Goal: Information Seeking & Learning: Find contact information

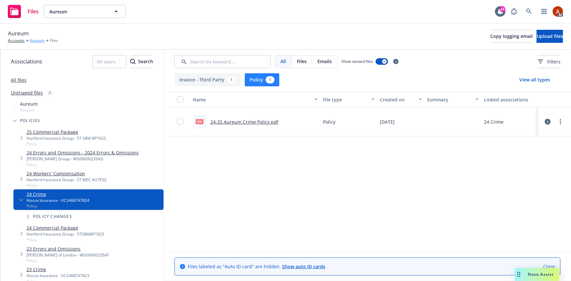
click at [38, 41] on link "Aureum" at bounding box center [37, 41] width 15 height 6
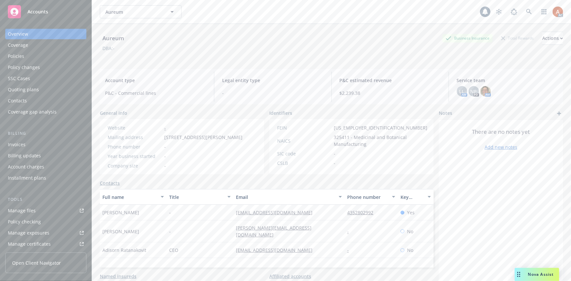
click at [21, 209] on div "Manage files" at bounding box center [22, 210] width 28 height 10
drag, startPoint x: 103, startPoint y: 219, endPoint x: 141, endPoint y: 217, distance: 38.4
click at [141, 217] on div "Megisa Hida" at bounding box center [133, 213] width 67 height 16
copy span "Megisa Hida"
click at [205, 217] on div "-" at bounding box center [200, 213] width 67 height 16
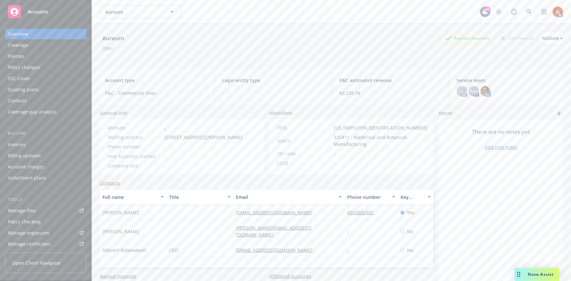
click at [18, 56] on div "Policies" at bounding box center [16, 56] width 16 height 10
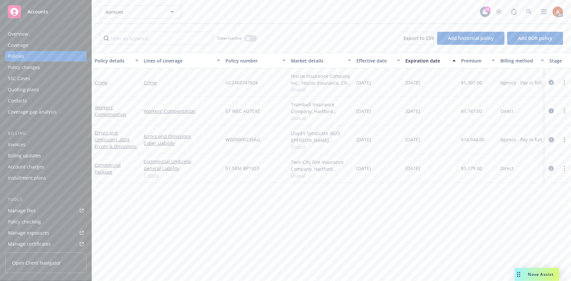
click at [552, 138] on icon "circleInformation" at bounding box center [551, 139] width 5 height 5
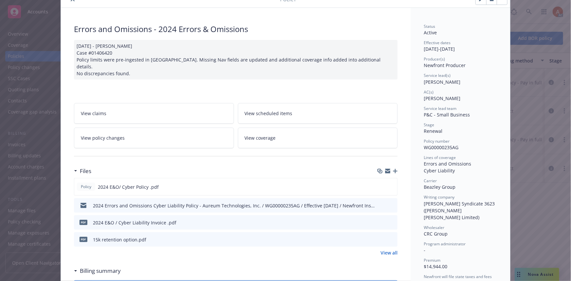
scroll to position [59, 0]
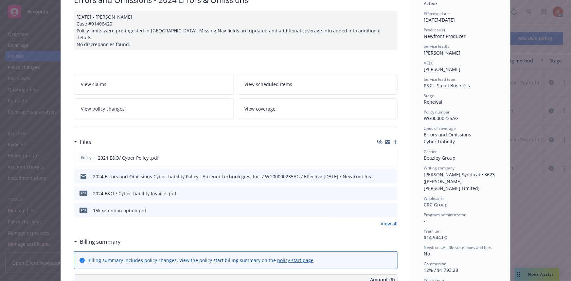
click at [382, 220] on link "View all" at bounding box center [389, 223] width 17 height 7
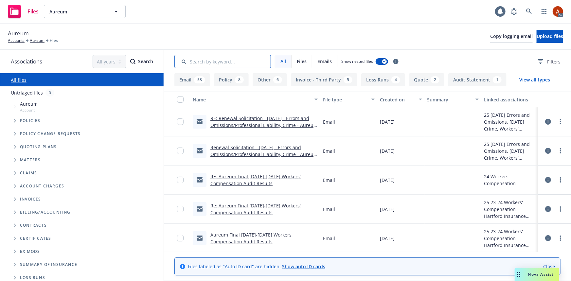
click at [237, 61] on input "Search by keyword..." at bounding box center [222, 61] width 97 height 13
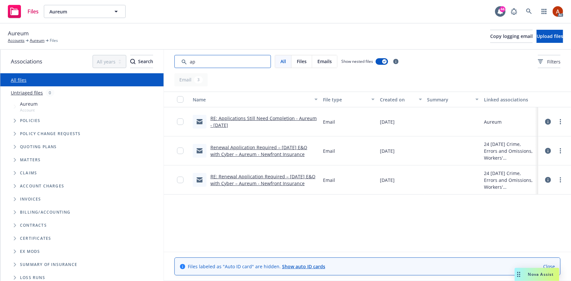
type input "a"
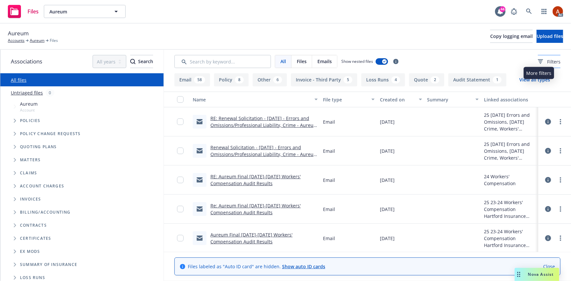
click at [538, 59] on div "Filters" at bounding box center [549, 61] width 23 height 7
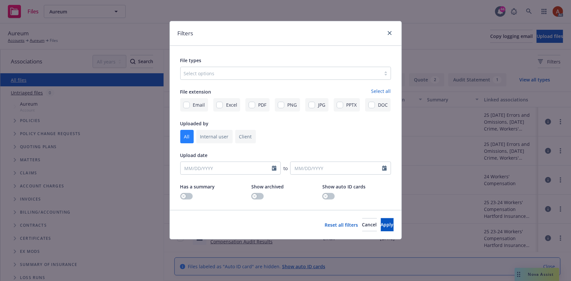
click at [203, 72] on div at bounding box center [281, 73] width 194 height 8
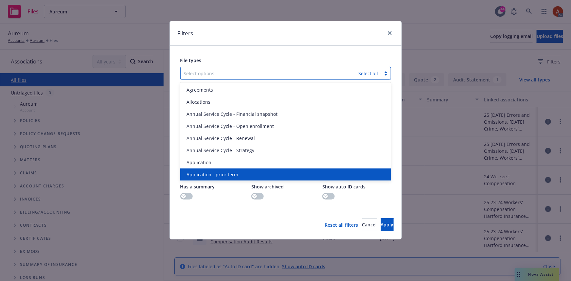
click at [210, 172] on span "Application - prior term" at bounding box center [213, 174] width 52 height 7
click at [210, 172] on span "Application - signed" at bounding box center [209, 174] width 44 height 7
click at [210, 172] on span "Application - unsigned" at bounding box center [212, 174] width 50 height 7
click at [382, 226] on span "Apply" at bounding box center [387, 225] width 13 height 6
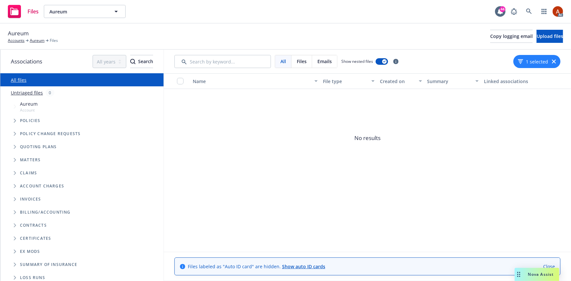
click at [524, 64] on button "1 selected" at bounding box center [533, 61] width 30 height 7
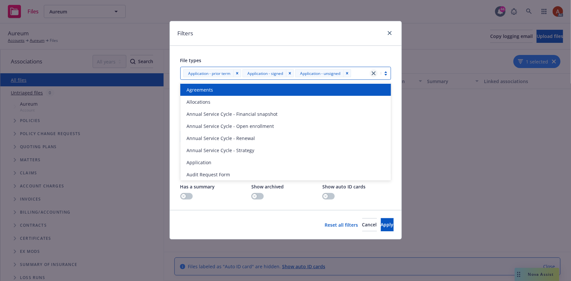
click at [374, 74] on icon "close" at bounding box center [374, 73] width 4 height 4
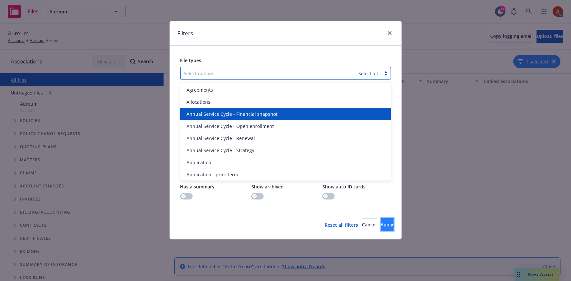
click at [381, 223] on span "Apply" at bounding box center [387, 225] width 13 height 6
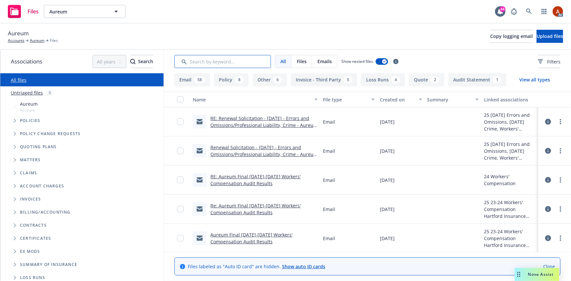
click at [215, 56] on input "Search by keyword..." at bounding box center [222, 61] width 97 height 13
click at [34, 41] on link "Aureum" at bounding box center [37, 41] width 15 height 6
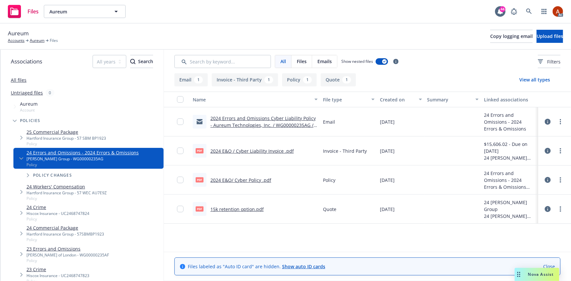
click at [295, 79] on button "Policy 1" at bounding box center [299, 79] width 35 height 13
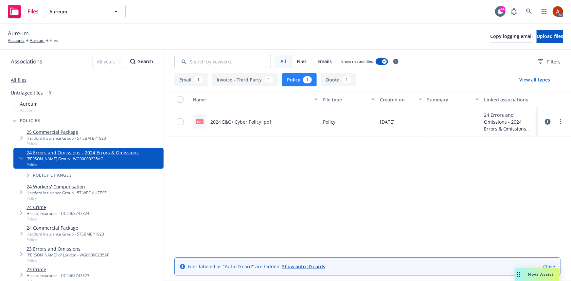
click at [238, 121] on link "2024 E&O/ Cyber Policy .pdf" at bounding box center [240, 122] width 61 height 6
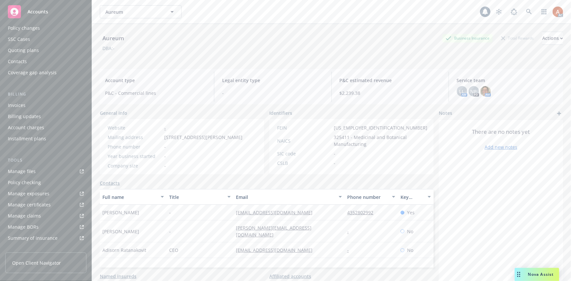
scroll to position [145, 0]
click at [23, 200] on div "Service team" at bounding box center [22, 198] width 28 height 10
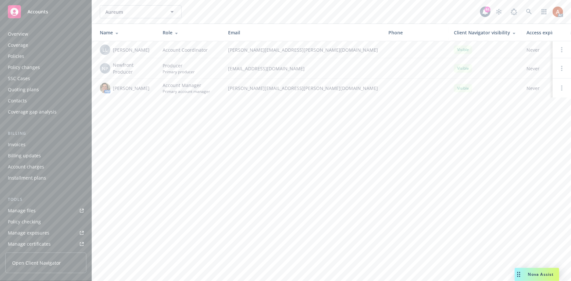
click at [15, 35] on div "Overview" at bounding box center [18, 34] width 20 height 10
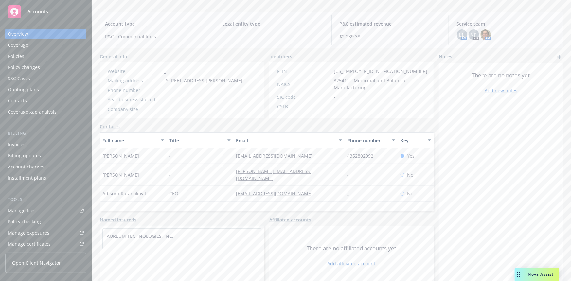
scroll to position [59, 0]
drag, startPoint x: 265, startPoint y: 194, endPoint x: 312, endPoint y: 200, distance: 47.1
click at [312, 200] on div "Full name Title Email Phone number Key contact Megisa Hida - mhida@aureum.us 43…" at bounding box center [267, 169] width 334 height 79
copy div "[EMAIL_ADDRESS][DOMAIN_NAME]"
click at [296, 203] on div "Full name Title Email Phone number Key contact Megisa Hida - mhida@aureum.us 43…" at bounding box center [267, 169] width 334 height 79
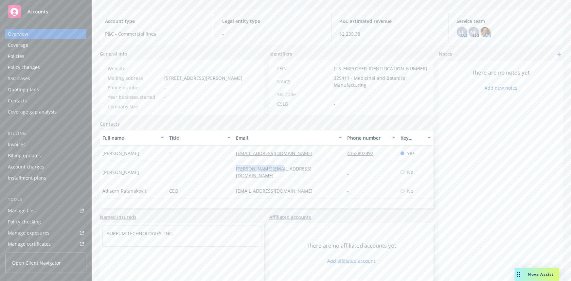
drag, startPoint x: 226, startPoint y: 176, endPoint x: 281, endPoint y: 175, distance: 54.7
click at [281, 175] on div "Natalie Ratanakovit - natalie@aureum.us - No" at bounding box center [267, 172] width 334 height 22
copy div "[PERSON_NAME][EMAIL_ADDRESS][DOMAIN_NAME]"
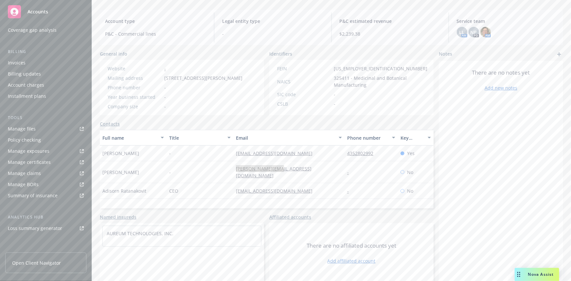
scroll to position [145, 0]
click at [21, 201] on div "Service team" at bounding box center [22, 198] width 28 height 10
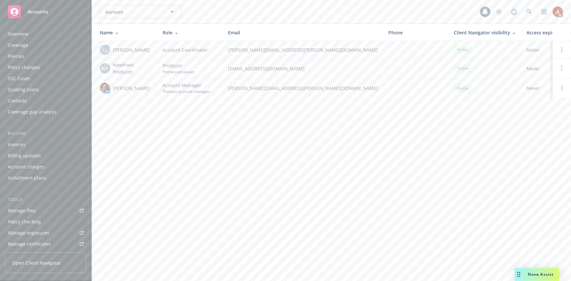
scroll to position [145, 0]
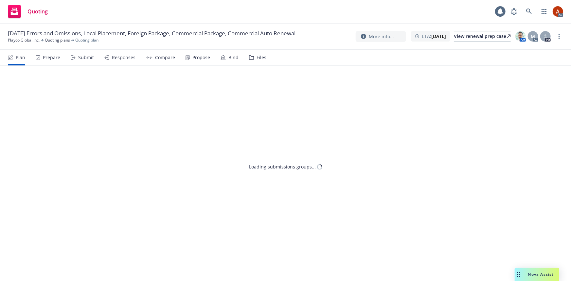
click at [52, 59] on div "Prepare" at bounding box center [51, 57] width 17 height 5
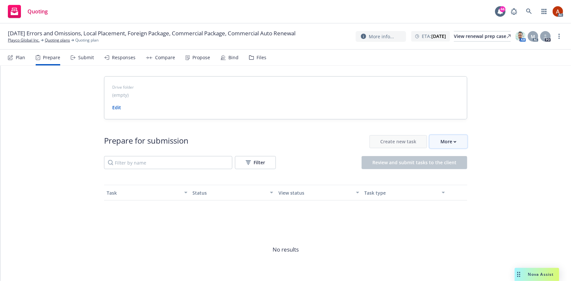
click at [447, 144] on div "More" at bounding box center [448, 141] width 16 height 12
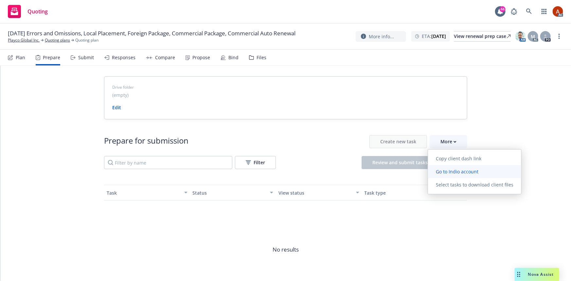
click at [455, 172] on span "Go to Indio account" at bounding box center [457, 172] width 58 height 6
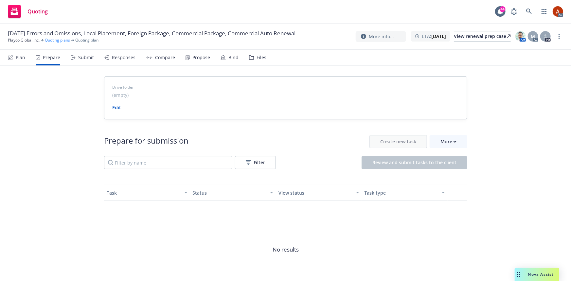
click at [57, 43] on link "Quoting plans" at bounding box center [57, 40] width 25 height 6
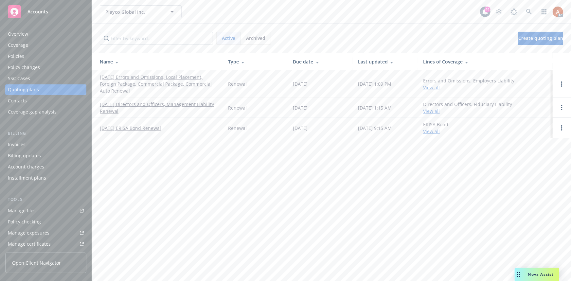
click at [15, 56] on div "Policies" at bounding box center [16, 56] width 16 height 10
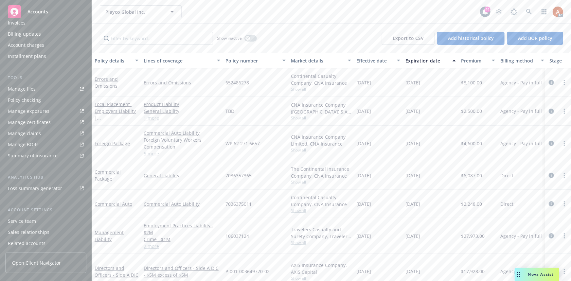
scroll to position [145, 0]
click at [26, 198] on div "Service team" at bounding box center [22, 198] width 28 height 10
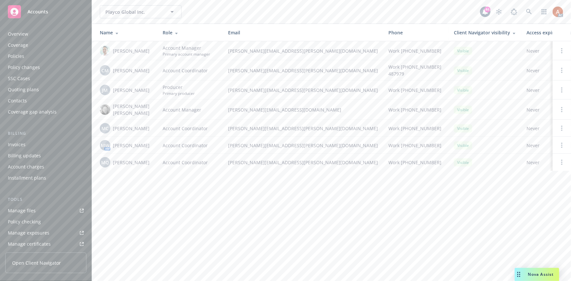
click at [12, 34] on div "Overview" at bounding box center [18, 34] width 20 height 10
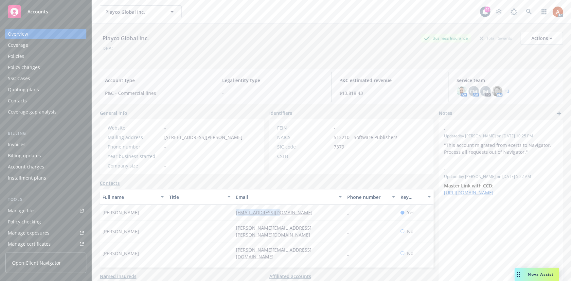
drag, startPoint x: 226, startPoint y: 212, endPoint x: 298, endPoint y: 213, distance: 72.0
click at [298, 213] on div "[PERSON_NAME] - [EMAIL_ADDRESS][DOMAIN_NAME] - Yes" at bounding box center [267, 213] width 334 height 16
click at [223, 224] on div "-" at bounding box center [200, 232] width 67 height 22
drag, startPoint x: 226, startPoint y: 228, endPoint x: 294, endPoint y: 229, distance: 68.7
click at [294, 229] on div "Stephanie King - stephanie.king@play.co - No" at bounding box center [267, 232] width 334 height 22
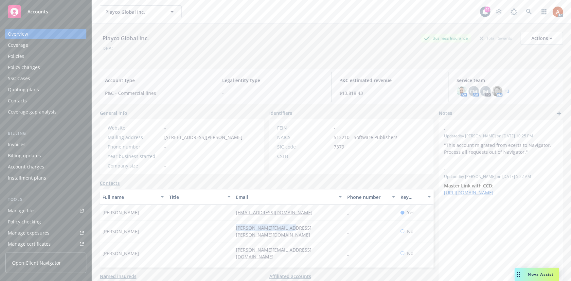
copy div "stephanie.king@play.co"
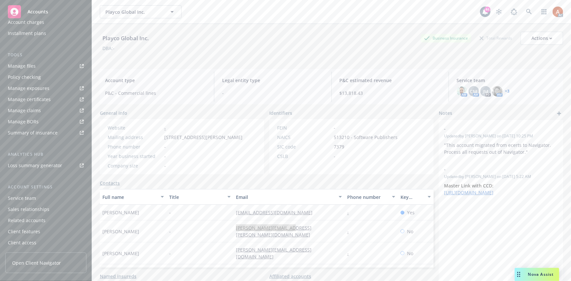
scroll to position [145, 0]
click at [30, 198] on div "Service team" at bounding box center [22, 198] width 28 height 10
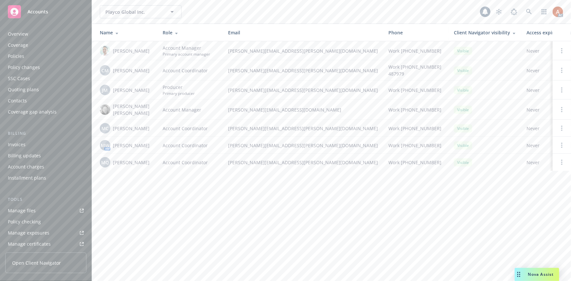
scroll to position [145, 0]
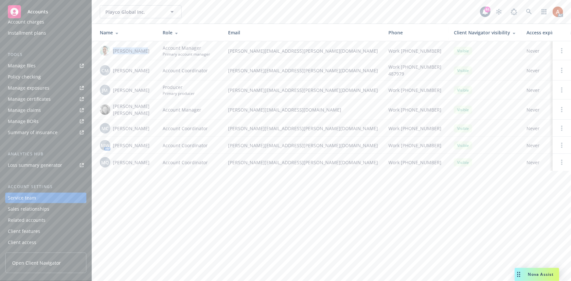
drag, startPoint x: 112, startPoint y: 49, endPoint x: 143, endPoint y: 52, distance: 31.5
click at [143, 52] on div "Adnan Shaikh" at bounding box center [126, 50] width 52 height 10
copy span "Adnan Shaikh"
click at [113, 91] on span "John McCall" at bounding box center [131, 90] width 37 height 7
drag, startPoint x: 112, startPoint y: 108, endPoint x: 141, endPoint y: 108, distance: 28.8
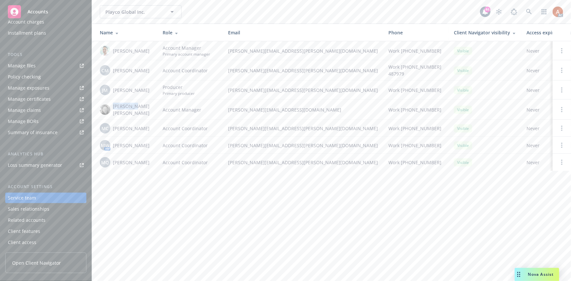
click at [141, 108] on div "Mary Mark" at bounding box center [126, 110] width 52 height 14
copy span "Mary Mark"
drag, startPoint x: 112, startPoint y: 50, endPoint x: 145, endPoint y: 52, distance: 33.1
click at [145, 52] on div "Adnan Shaikh" at bounding box center [126, 50] width 52 height 10
copy span "Adnan Shaikh"
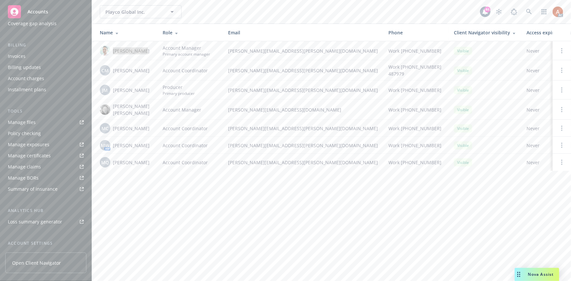
scroll to position [26, 0]
drag, startPoint x: 113, startPoint y: 70, endPoint x: 160, endPoint y: 68, distance: 47.1
click at [160, 68] on tr "CM Christina Martinez Account Coordinator christy.martinez@newfront.com Work (6…" at bounding box center [352, 70] width 520 height 20
copy span "Christina Martinez"
drag, startPoint x: 113, startPoint y: 90, endPoint x: 140, endPoint y: 91, distance: 27.8
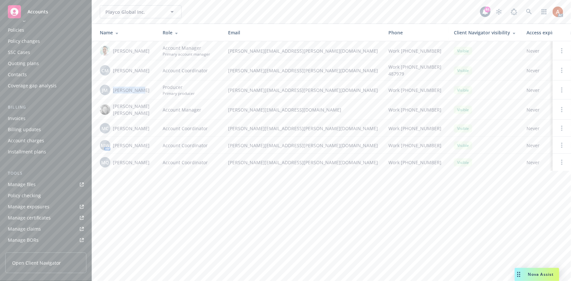
click at [140, 91] on div "JM John McCall" at bounding box center [126, 90] width 52 height 10
copy span "John McCall"
drag, startPoint x: 113, startPoint y: 125, endPoint x: 157, endPoint y: 125, distance: 43.5
click at [157, 125] on td "MC Michael Chapman" at bounding box center [124, 128] width 65 height 17
copy span "Michael Chapman"
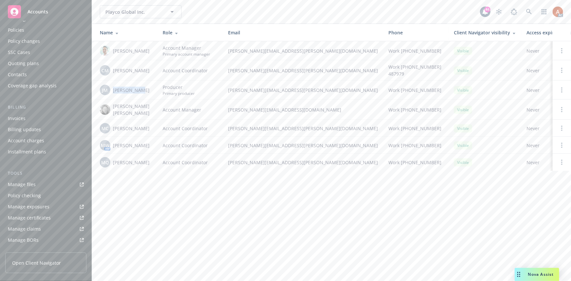
drag, startPoint x: 114, startPoint y: 161, endPoint x: 150, endPoint y: 160, distance: 35.4
click at [150, 160] on div "MQ Monica Quesada" at bounding box center [126, 162] width 52 height 10
copy span "Monica Quesada"
click at [32, 89] on div "Quoting plans" at bounding box center [23, 89] width 31 height 10
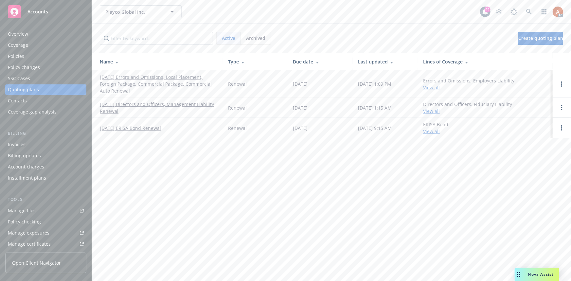
drag, startPoint x: 100, startPoint y: 77, endPoint x: 136, endPoint y: 97, distance: 41.2
click at [136, 97] on td "12/17/25 Errors and Omissions, Local Placement, Foreign Package, Commercial Pac…" at bounding box center [157, 83] width 131 height 27
copy link "12/17/25 Errors and Omissions, Local Placement, Foreign Package, Commercial Pac…"
click at [18, 54] on div "Policies" at bounding box center [16, 56] width 16 height 10
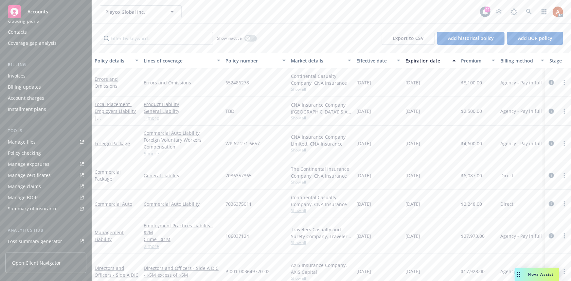
scroll to position [145, 0]
click at [21, 197] on div "Service team" at bounding box center [22, 198] width 28 height 10
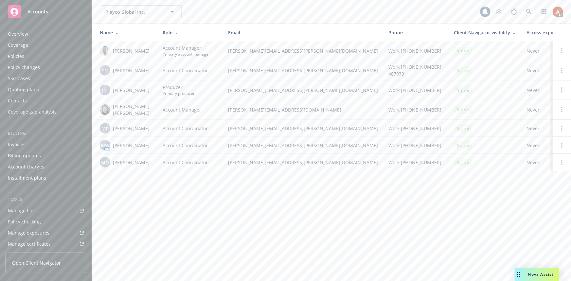
scroll to position [145, 0]
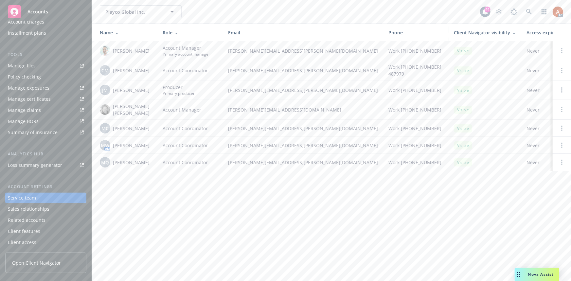
drag, startPoint x: 114, startPoint y: 124, endPoint x: 151, endPoint y: 124, distance: 37.0
click at [150, 125] on span "[PERSON_NAME]" at bounding box center [131, 128] width 37 height 7
copy span "[PERSON_NAME]"
click at [226, 124] on td "[PERSON_NAME][EMAIL_ADDRESS][PERSON_NAME][DOMAIN_NAME]" at bounding box center [303, 128] width 160 height 17
drag, startPoint x: 153, startPoint y: 127, endPoint x: 110, endPoint y: 124, distance: 43.3
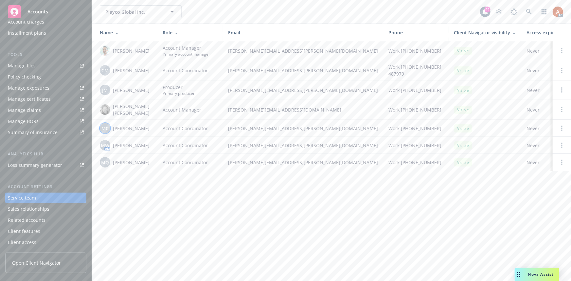
click at [110, 124] on td "MC Michael Chapman" at bounding box center [124, 128] width 65 height 17
click at [203, 137] on td "Account Coordinator" at bounding box center [189, 145] width 65 height 17
drag, startPoint x: 112, startPoint y: 70, endPoint x: 155, endPoint y: 71, distance: 43.2
click at [155, 71] on td "CM Christina Martinez" at bounding box center [124, 70] width 65 height 20
drag, startPoint x: 112, startPoint y: 124, endPoint x: 119, endPoint y: 124, distance: 7.2
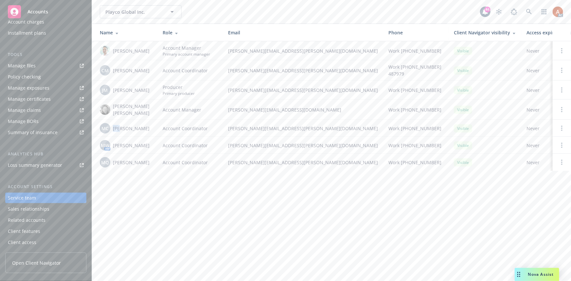
click at [119, 124] on div "MC Michael Chapman" at bounding box center [126, 128] width 52 height 10
drag, startPoint x: 113, startPoint y: 143, endPoint x: 152, endPoint y: 144, distance: 38.9
click at [152, 144] on div "MW AM Mike Winstanley" at bounding box center [126, 145] width 52 height 10
click at [167, 142] on span "Account Coordinator" at bounding box center [185, 145] width 45 height 7
click at [157, 146] on td "Account Coordinator" at bounding box center [189, 145] width 65 height 17
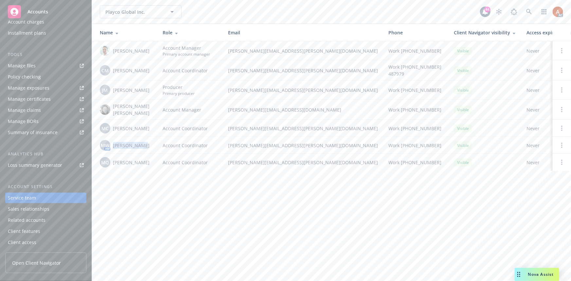
drag, startPoint x: 114, startPoint y: 142, endPoint x: 140, endPoint y: 145, distance: 27.1
click at [140, 145] on span "[PERSON_NAME]" at bounding box center [131, 145] width 37 height 7
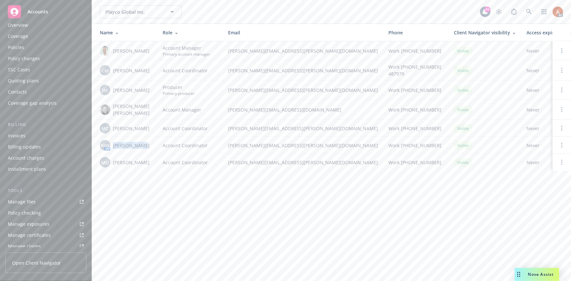
scroll to position [0, 0]
click at [18, 57] on div "Policies" at bounding box center [16, 56] width 16 height 10
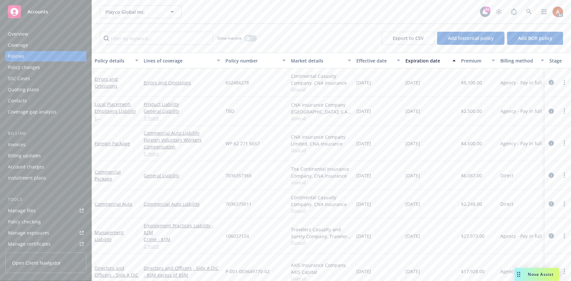
drag, startPoint x: 356, startPoint y: 144, endPoint x: 460, endPoint y: 142, distance: 104.1
click at [430, 143] on div "Foreign Package Commercial Auto Liability Foreign Voluntary Workers Compensatio…" at bounding box center [408, 144] width 632 height 36
click at [549, 143] on icon "circleInformation" at bounding box center [551, 143] width 5 height 5
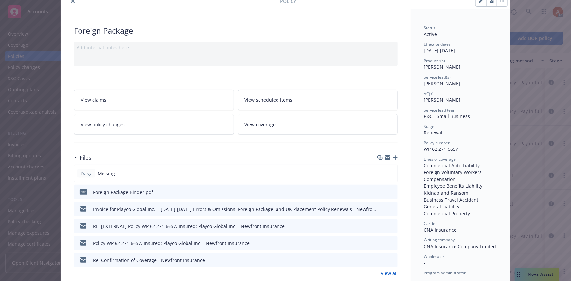
scroll to position [89, 0]
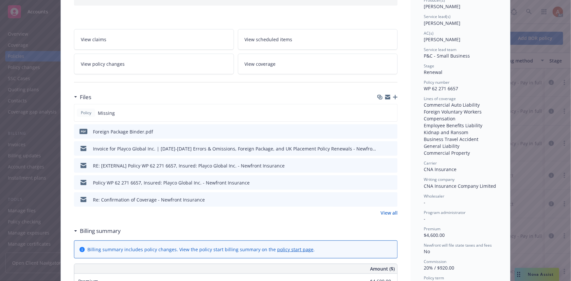
click at [386, 210] on link "View all" at bounding box center [389, 212] width 17 height 7
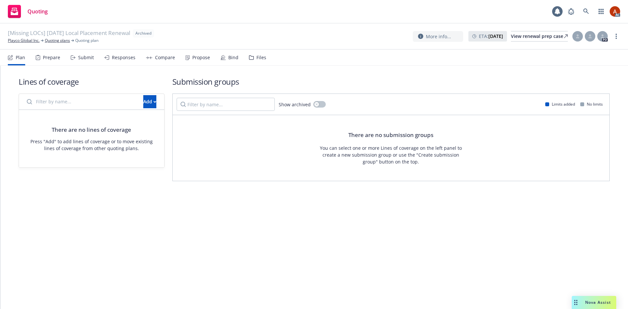
click at [48, 60] on div "Prepare" at bounding box center [51, 57] width 17 height 5
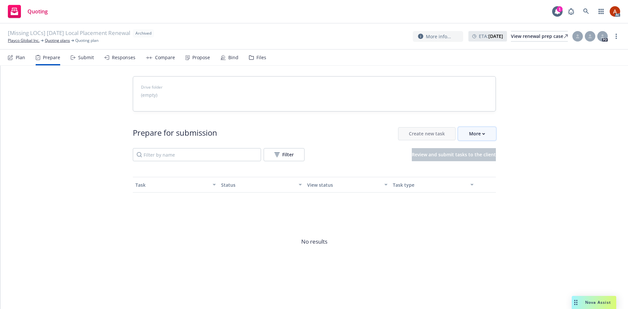
click at [481, 135] on div "More" at bounding box center [477, 134] width 16 height 12
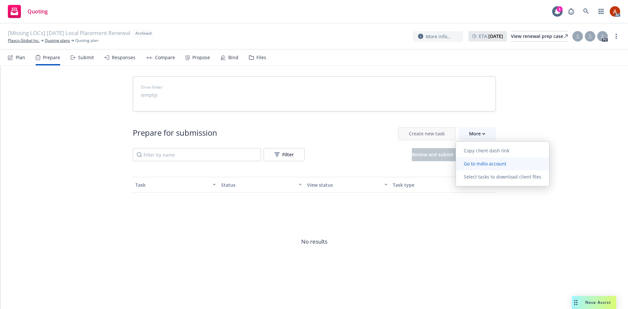
click at [490, 161] on span "Go to Indio account" at bounding box center [485, 164] width 58 height 6
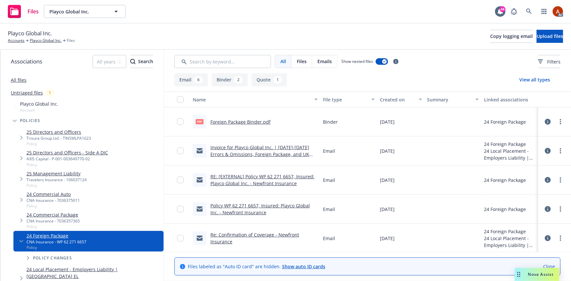
click at [219, 80] on button "Binder 2" at bounding box center [230, 79] width 36 height 13
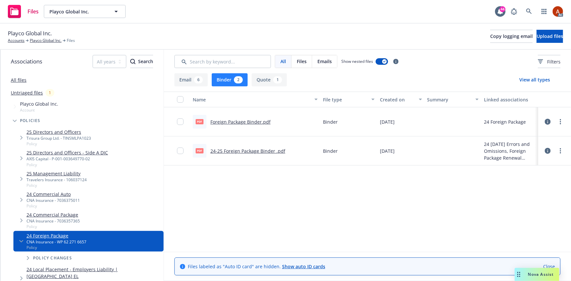
click at [235, 121] on link "Foreign Package Binder.pdf" at bounding box center [240, 122] width 60 height 6
click at [36, 40] on link "Playco Global Inc." at bounding box center [46, 41] width 32 height 6
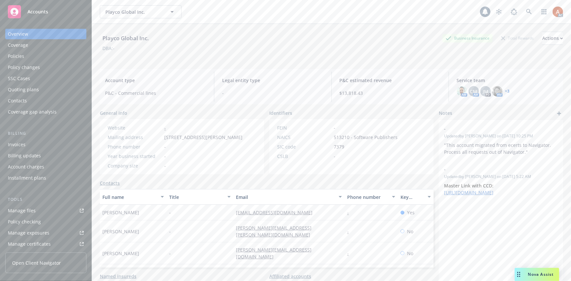
click at [13, 55] on div "Policies" at bounding box center [16, 56] width 16 height 10
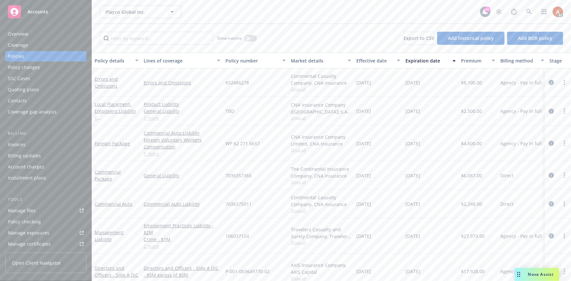
click at [299, 147] on div "CNA Insurance Company Limited, CNA Insurance" at bounding box center [321, 141] width 60 height 14
click at [298, 151] on span "Show all" at bounding box center [321, 150] width 60 height 6
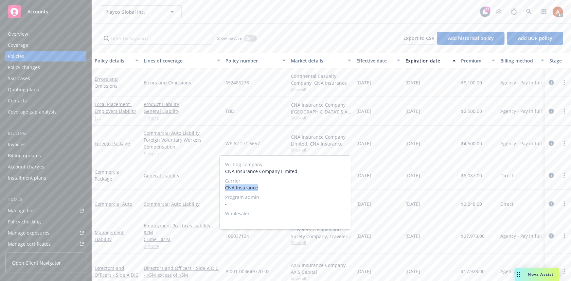
drag, startPoint x: 226, startPoint y: 188, endPoint x: 257, endPoint y: 188, distance: 31.4
click at [257, 188] on span "CNA Insurance" at bounding box center [285, 187] width 120 height 7
copy span "CNA Insurance"
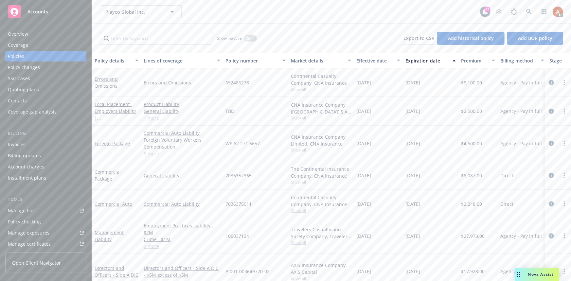
drag, startPoint x: 401, startPoint y: 156, endPoint x: 406, endPoint y: 153, distance: 6.0
click at [401, 156] on div "[DATE]" at bounding box center [378, 144] width 49 height 36
click at [471, 141] on span "$4,600.00" at bounding box center [471, 143] width 21 height 7
copy span "4,600.00"
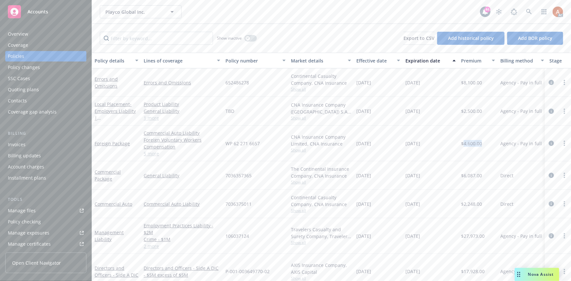
click at [18, 38] on div "Overview" at bounding box center [18, 34] width 20 height 10
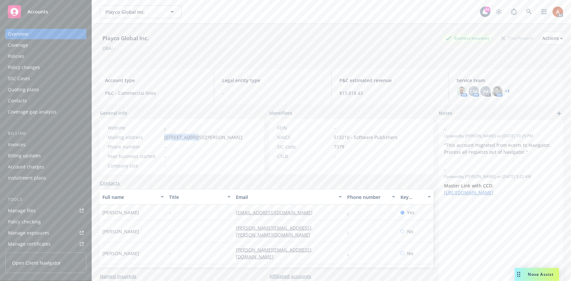
drag, startPoint x: 160, startPoint y: 137, endPoint x: 192, endPoint y: 139, distance: 31.5
click at [192, 139] on div "Mailing address [STREET_ADDRESS][PERSON_NAME]" at bounding box center [175, 137] width 140 height 7
copy div "[STREET_ADDRESS][PERSON_NAME]"
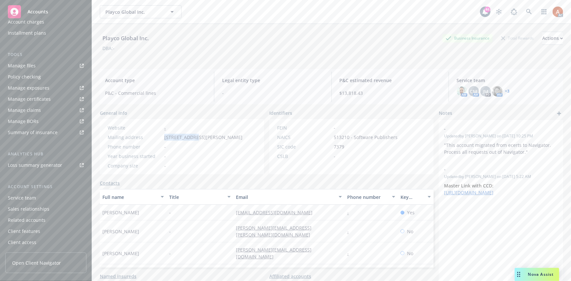
click at [29, 201] on div "Service team" at bounding box center [22, 198] width 28 height 10
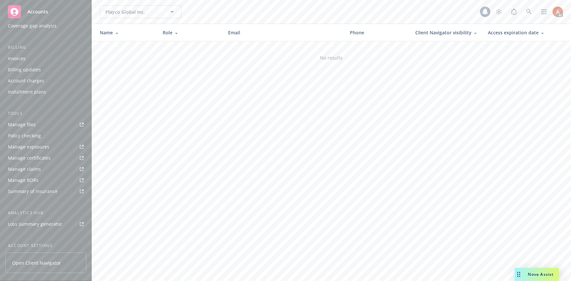
scroll to position [85, 0]
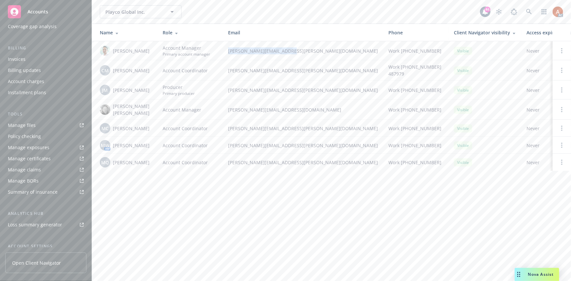
drag, startPoint x: 227, startPoint y: 51, endPoint x: 295, endPoint y: 50, distance: 68.1
click at [295, 50] on td "adnan.shaikh@newfront.com" at bounding box center [303, 50] width 160 height 19
copy span "adnan.shaikh@newfront.com"
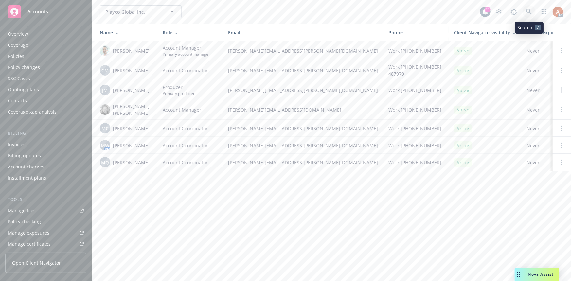
click at [525, 13] on link at bounding box center [529, 11] width 13 height 13
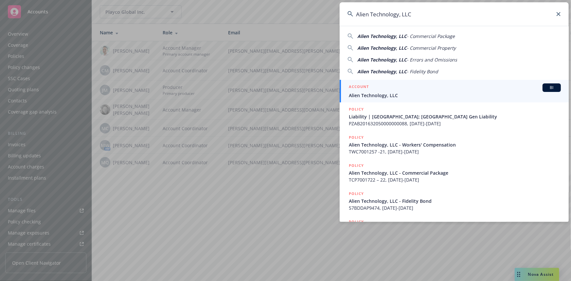
type input "Alien Technology, LLC"
click at [358, 85] on h5 "ACCOUNT" at bounding box center [359, 87] width 20 height 8
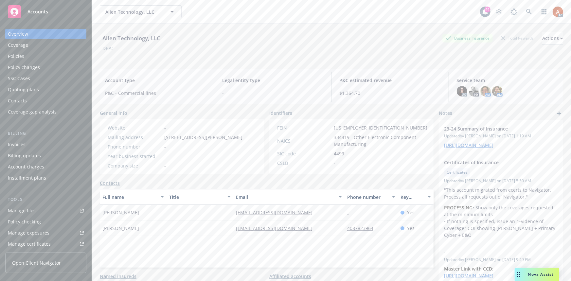
click at [10, 57] on div "Policies" at bounding box center [16, 56] width 16 height 10
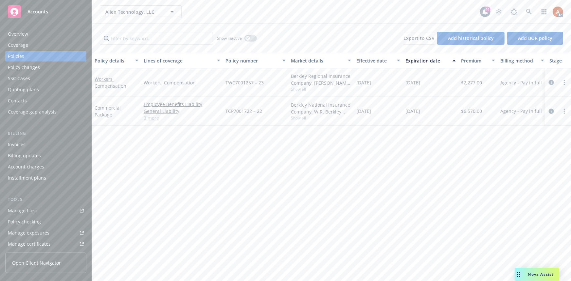
click at [152, 118] on link "3 more" at bounding box center [182, 118] width 77 height 7
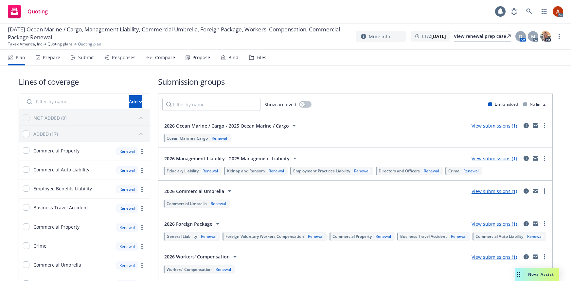
drag, startPoint x: 0, startPoint y: 0, endPoint x: 47, endPoint y: 60, distance: 76.0
click at [47, 60] on div "Prepare" at bounding box center [51, 57] width 17 height 5
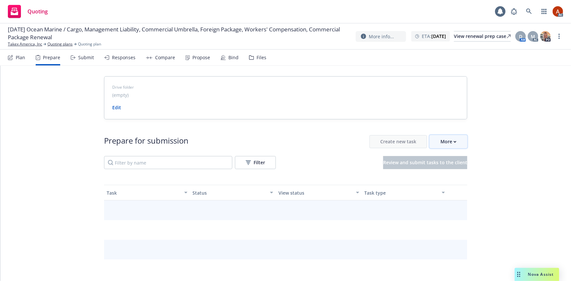
click at [454, 142] on icon "button" at bounding box center [455, 141] width 2 height 1
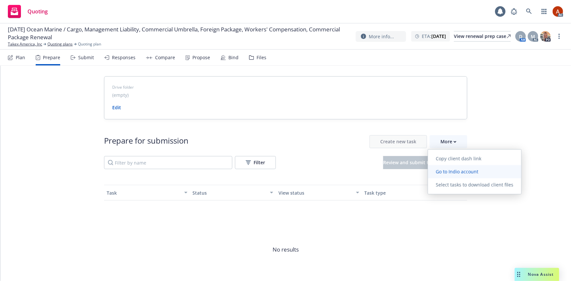
click at [462, 167] on link "Go to Indio account" at bounding box center [474, 171] width 93 height 13
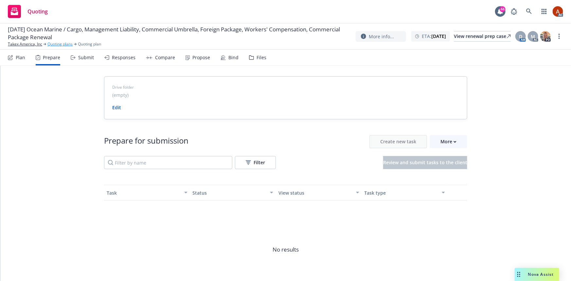
click at [59, 44] on link "Quoting plans" at bounding box center [59, 44] width 25 height 6
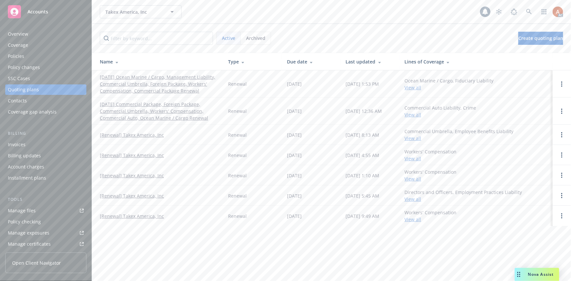
click at [16, 60] on div "Policies" at bounding box center [16, 56] width 16 height 10
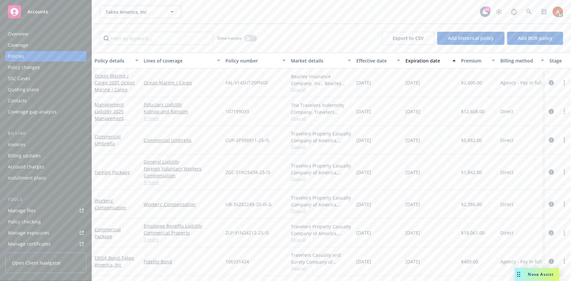
click at [18, 36] on div "Overview" at bounding box center [18, 34] width 20 height 10
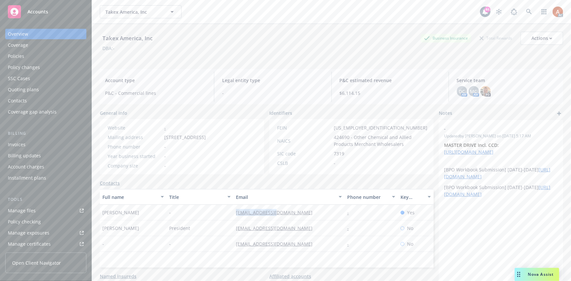
drag, startPoint x: 236, startPoint y: 221, endPoint x: 282, endPoint y: 220, distance: 45.8
click at [282, 220] on div "Joanna Huang - jhuang@takex.com - Yes" at bounding box center [267, 213] width 334 height 16
copy div "[EMAIL_ADDRESS][DOMAIN_NAME]"
click at [214, 264] on div "Full name Title Email Phone number Key contact Joanna Huang - jhuang@takex.com …" at bounding box center [267, 228] width 334 height 79
drag, startPoint x: 229, startPoint y: 235, endPoint x: 299, endPoint y: 235, distance: 69.4
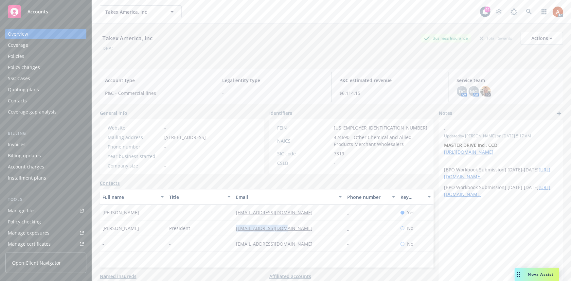
click at [299, 235] on div "Naomasa Kurasawa President nkurasawa@takex.com - No" at bounding box center [267, 229] width 334 height 16
copy div "[EMAIL_ADDRESS][DOMAIN_NAME]"
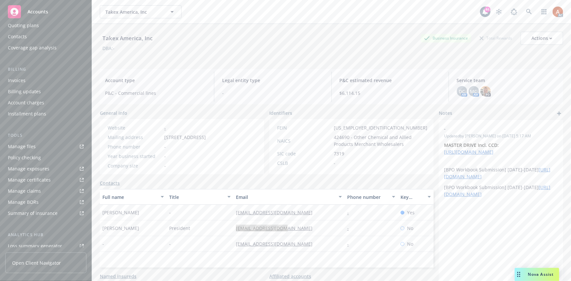
scroll to position [145, 0]
click at [16, 196] on div "Service team" at bounding box center [22, 198] width 28 height 10
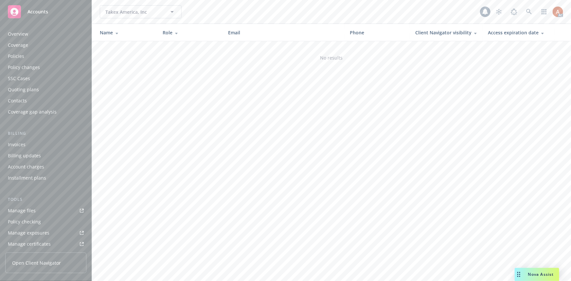
scroll to position [145, 0]
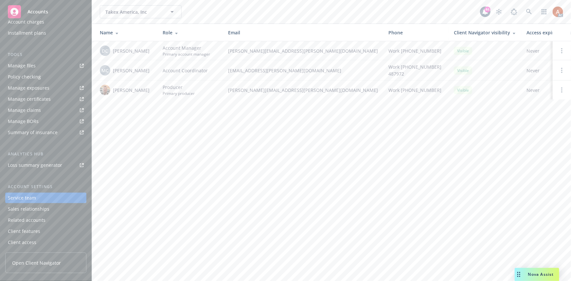
drag, startPoint x: 113, startPoint y: 50, endPoint x: 150, endPoint y: 51, distance: 36.3
click at [150, 51] on div "DC Daniel Campbell" at bounding box center [126, 50] width 52 height 10
copy span "Daniel Campbell"
drag, startPoint x: 112, startPoint y: 69, endPoint x: 151, endPoint y: 70, distance: 40.0
click at [151, 70] on div "MC Miles Crenwelge" at bounding box center [126, 70] width 52 height 10
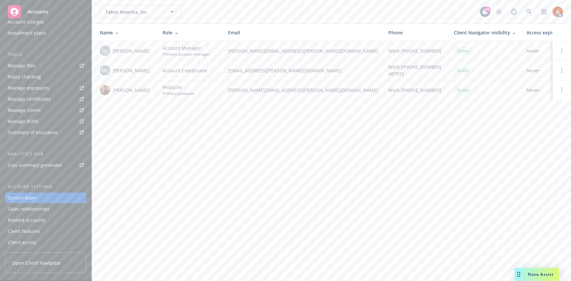
copy span "Miles Crenwelge"
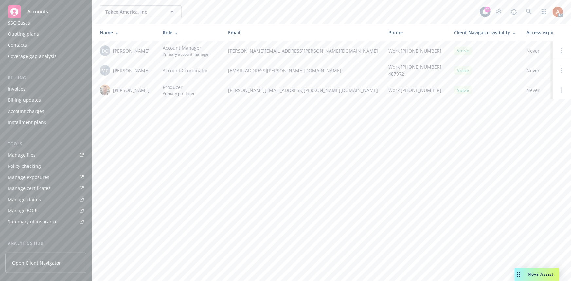
scroll to position [0, 0]
click at [26, 57] on div "Policies" at bounding box center [46, 56] width 76 height 10
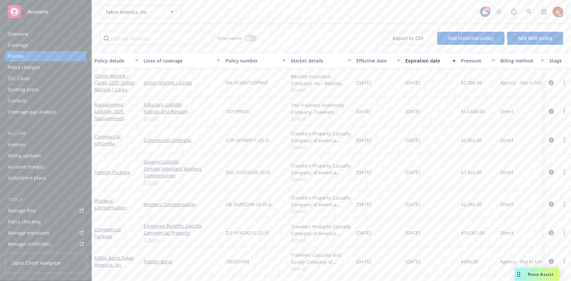
drag, startPoint x: 404, startPoint y: 80, endPoint x: 443, endPoint y: 78, distance: 39.3
click at [443, 78] on div "Ocean Marine / Cargo - 2025 Ocean Marine / Cargo Ocean Marine / Cargo FAL-V14SU…" at bounding box center [408, 82] width 632 height 29
click at [9, 89] on div "Quoting plans" at bounding box center [23, 89] width 31 height 10
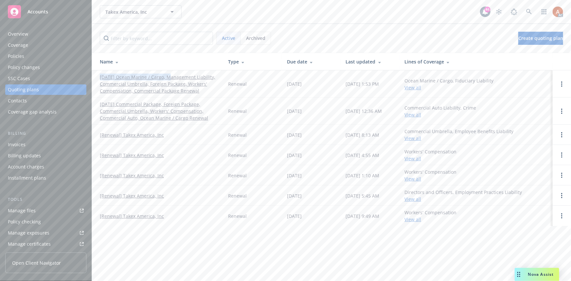
drag, startPoint x: 98, startPoint y: 74, endPoint x: 168, endPoint y: 80, distance: 70.0
click at [168, 80] on td "01/01/26 Ocean Marine / Cargo, Management Liability, Commercial Umbrella, Forei…" at bounding box center [157, 83] width 131 height 27
copy link "01/01/26 Ocean Marine / Cargo,"
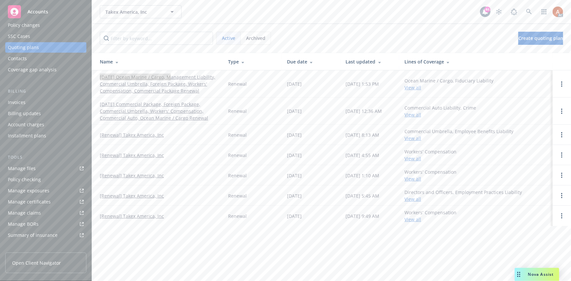
scroll to position [145, 0]
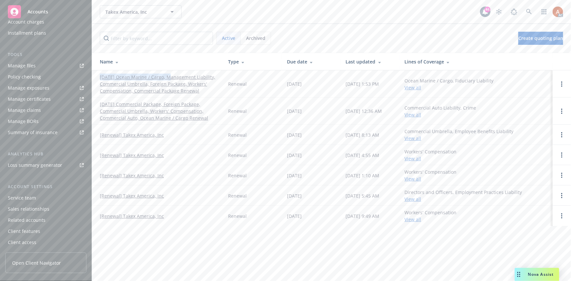
click at [20, 195] on div "Service team" at bounding box center [22, 198] width 28 height 10
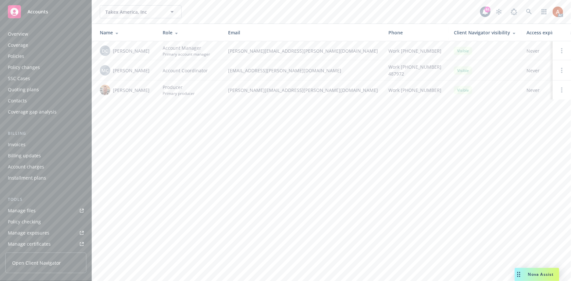
click at [14, 35] on div "Overview" at bounding box center [18, 34] width 20 height 10
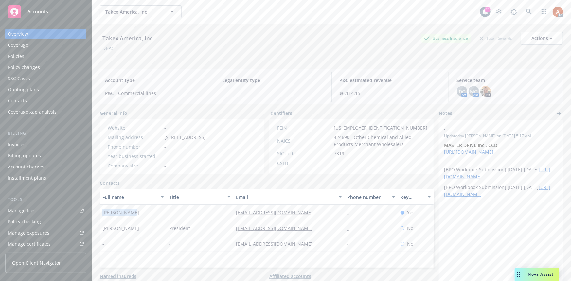
drag, startPoint x: 99, startPoint y: 219, endPoint x: 140, endPoint y: 220, distance: 40.9
click at [141, 219] on div "Takex America, Inc Business Insurance Total Rewards Actions DBA: - Account type…" at bounding box center [331, 164] width 479 height 281
click at [145, 252] on div "-" at bounding box center [133, 244] width 67 height 16
drag, startPoint x: 100, startPoint y: 234, endPoint x: 164, endPoint y: 235, distance: 63.8
click at [164, 235] on div "[PERSON_NAME]" at bounding box center [133, 229] width 67 height 16
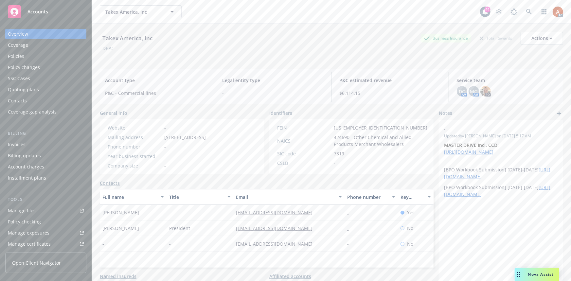
copy span "[PERSON_NAME]"
click at [20, 58] on div "Policies" at bounding box center [16, 56] width 16 height 10
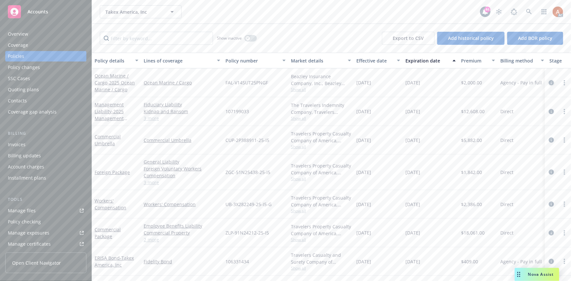
click at [551, 84] on icon "circleInformation" at bounding box center [551, 82] width 5 height 5
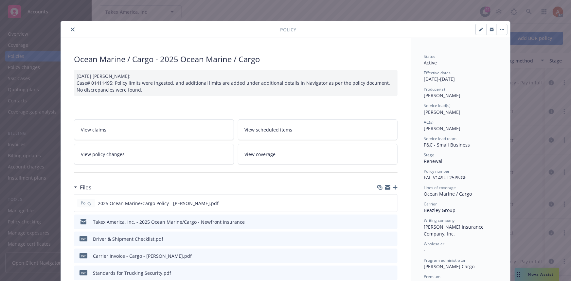
scroll to position [119, 0]
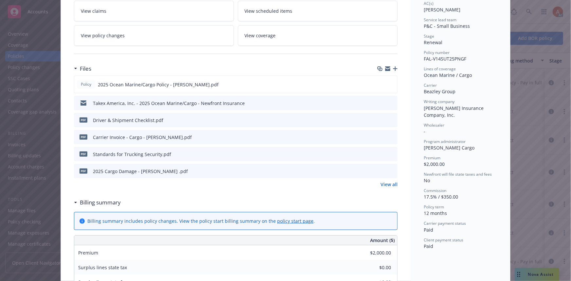
click at [388, 186] on link "View all" at bounding box center [389, 184] width 17 height 7
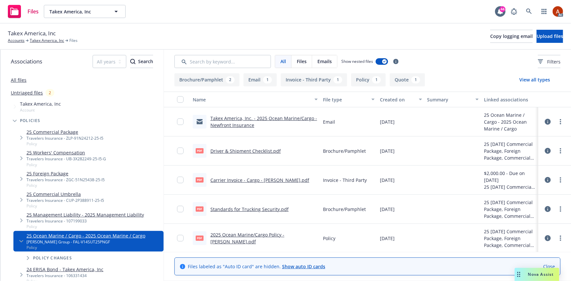
click at [365, 80] on button "Policy 1" at bounding box center [368, 79] width 35 height 13
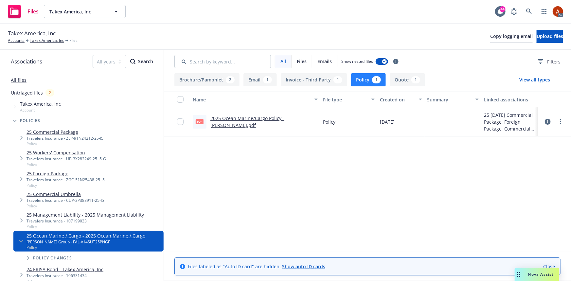
click at [239, 121] on link "2025 Ocean Marine/Cargo Policy - Falvey.pdf" at bounding box center [247, 121] width 74 height 13
click at [38, 40] on link "Takex America, Inc" at bounding box center [47, 41] width 34 height 6
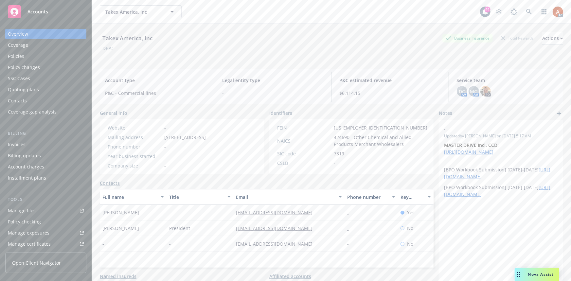
click at [340, 136] on span "424690 - Other Chemical and Allied Products Merchant Wholesalers" at bounding box center [381, 141] width 94 height 14
copy span "424690"
drag, startPoint x: 331, startPoint y: 125, endPoint x: 375, endPoint y: 124, distance: 43.9
click at [366, 126] on div "FEIN [US_EMPLOYER_IDENTIFICATION_NUMBER]" at bounding box center [352, 127] width 155 height 7
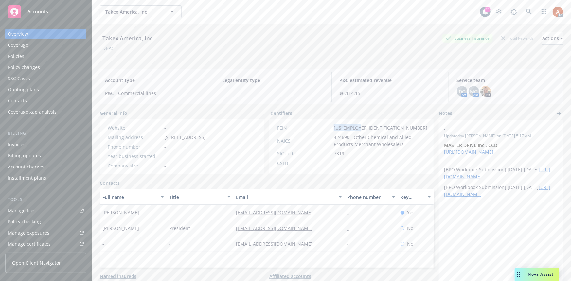
copy span "[US_EMPLOYER_IDENTIFICATION_NUMBER]"
